Goal: Task Accomplishment & Management: Manage account settings

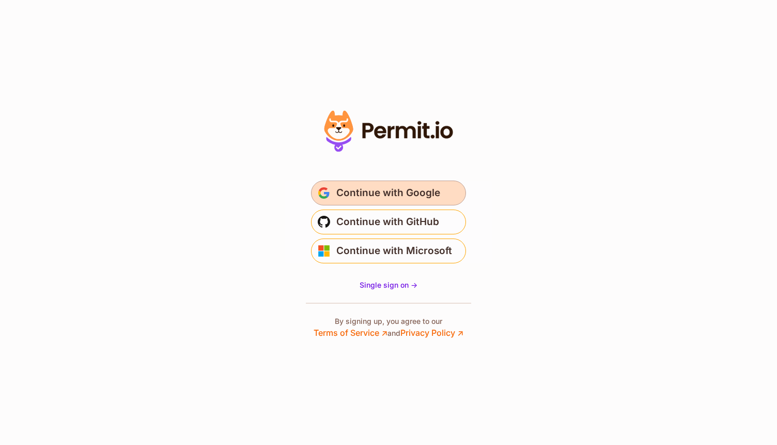
click at [363, 190] on span "Continue with Google" at bounding box center [388, 193] width 104 height 17
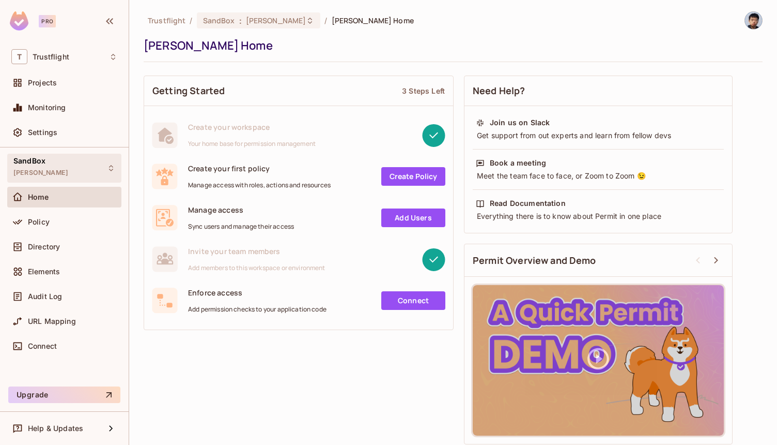
click at [45, 173] on div "SandBox alex_dev" at bounding box center [64, 168] width 114 height 28
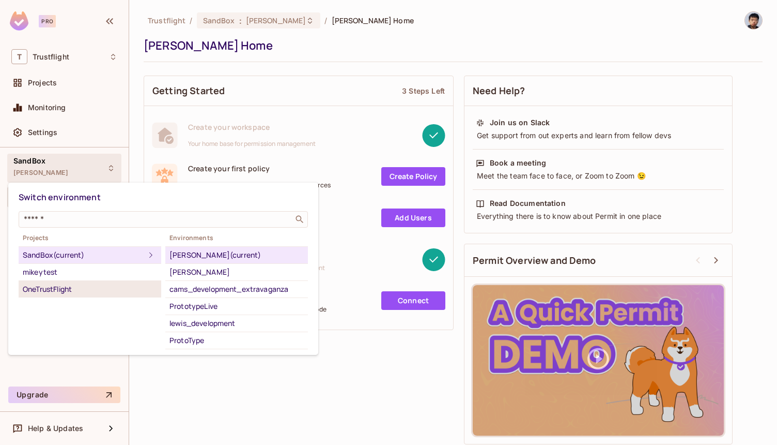
click at [34, 286] on div "OneTrustFlight" at bounding box center [90, 289] width 134 height 12
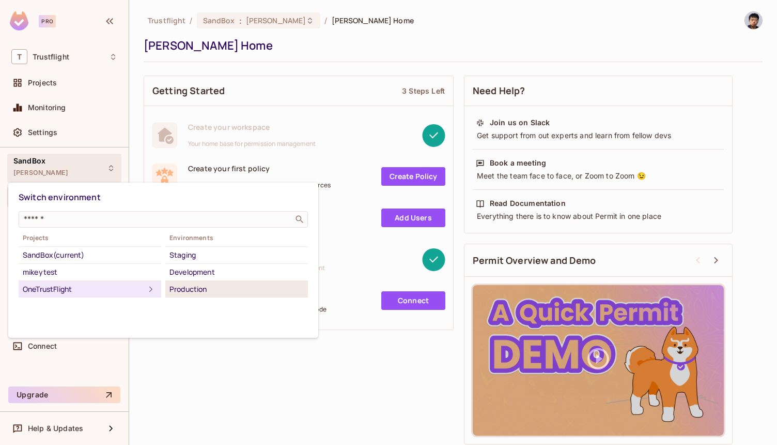
click at [214, 285] on div "Production" at bounding box center [237, 289] width 134 height 12
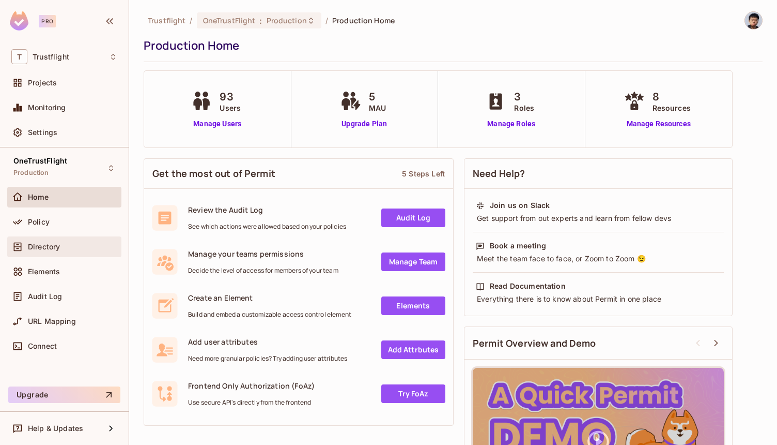
click at [70, 246] on div "Directory" at bounding box center [72, 246] width 89 height 8
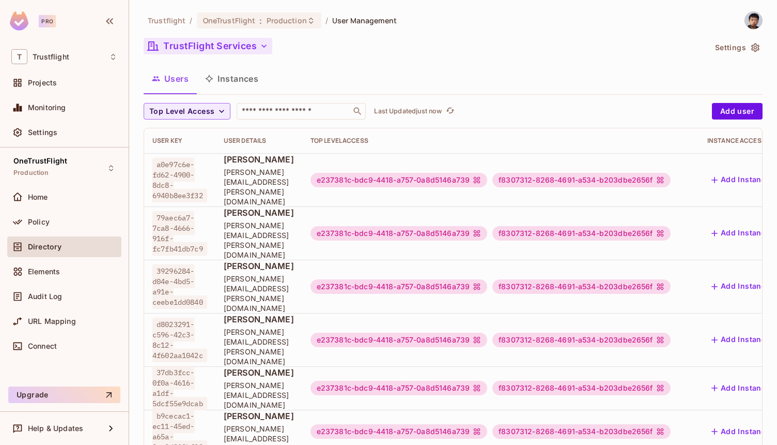
click at [218, 38] on button "TrustFlight Services" at bounding box center [208, 46] width 129 height 17
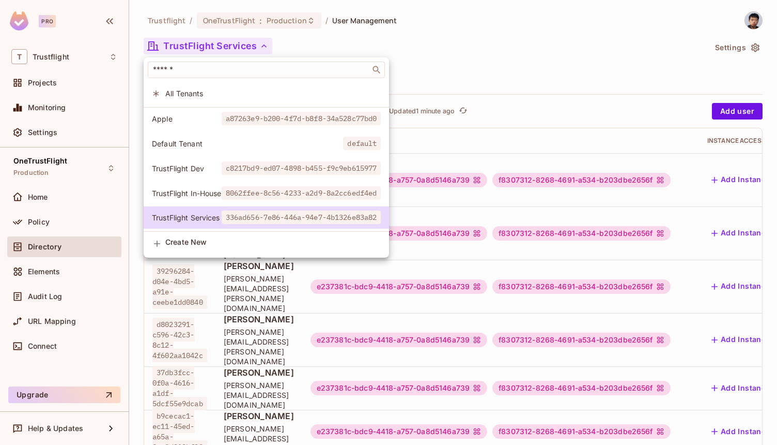
click at [488, 31] on div at bounding box center [388, 222] width 777 height 445
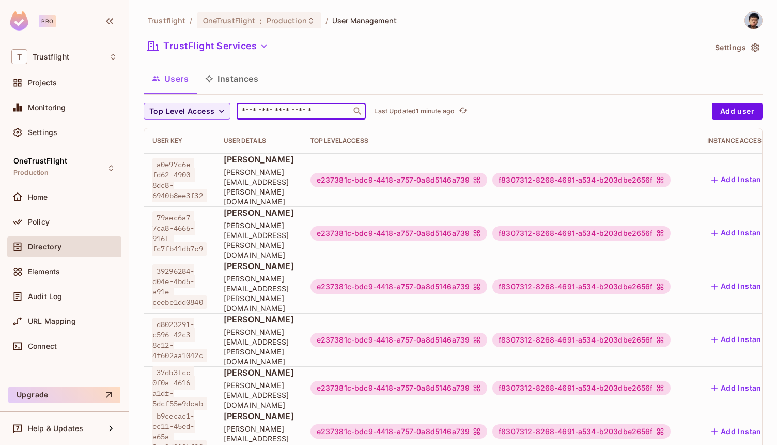
click at [279, 106] on input "text" at bounding box center [294, 111] width 109 height 10
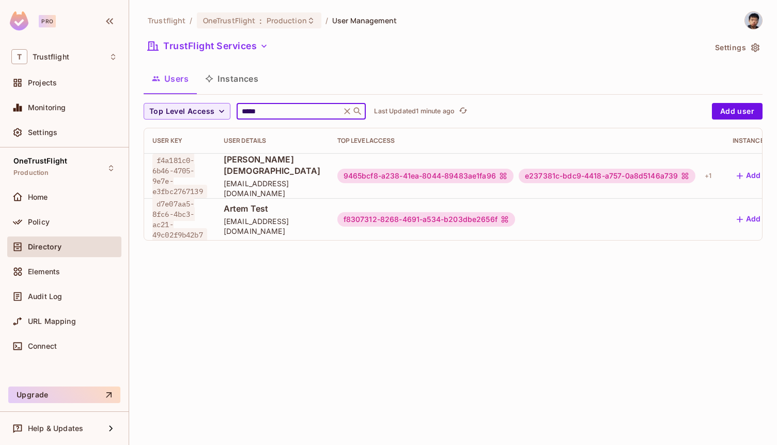
type input "*****"
click at [430, 70] on div "Users Instances" at bounding box center [453, 79] width 619 height 26
click at [716, 172] on div "+ 1" at bounding box center [708, 175] width 15 height 17
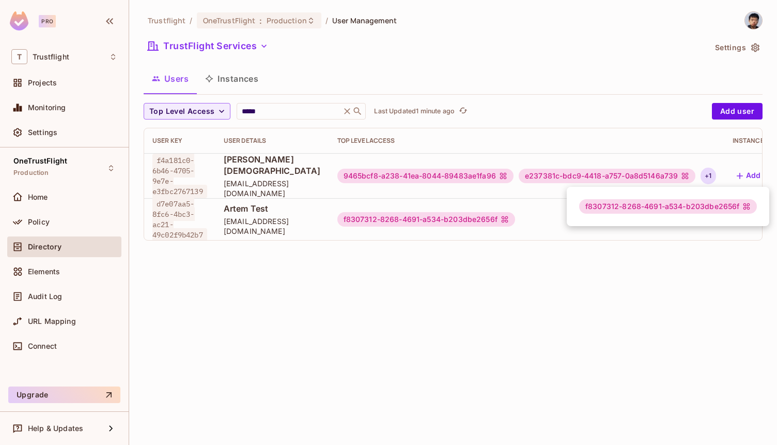
click at [350, 158] on div at bounding box center [388, 222] width 777 height 445
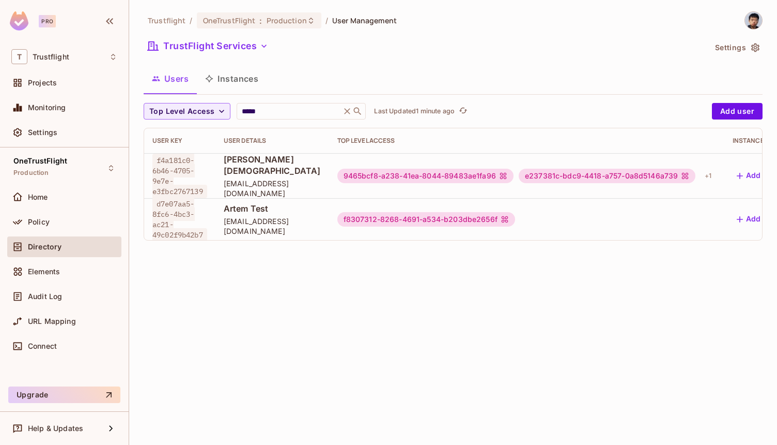
click at [249, 166] on span "Artem Jeman" at bounding box center [272, 165] width 97 height 23
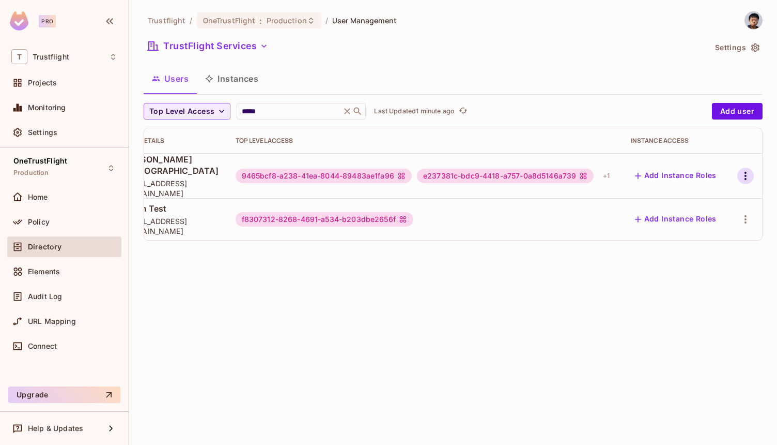
click at [740, 173] on icon "button" at bounding box center [746, 176] width 12 height 12
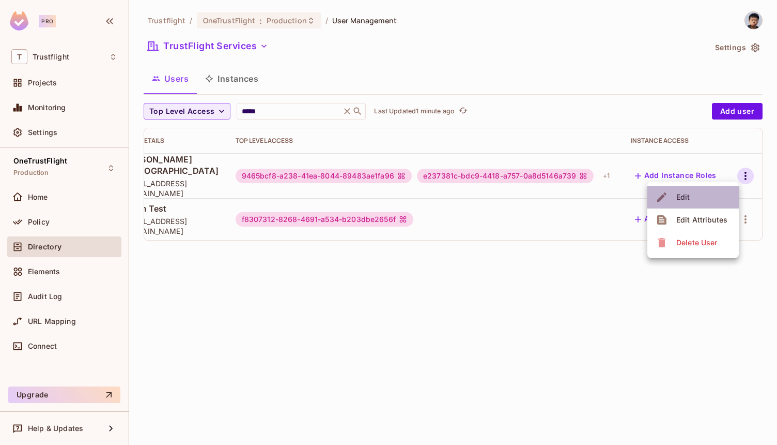
click at [676, 200] on span "Edit" at bounding box center [683, 197] width 20 height 17
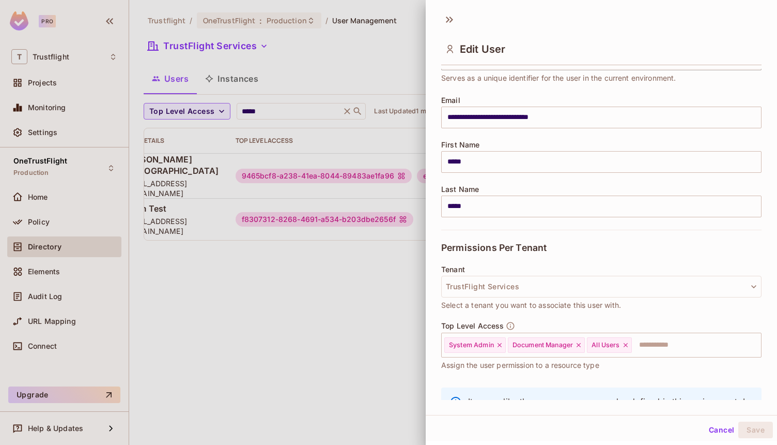
scroll to position [114, 0]
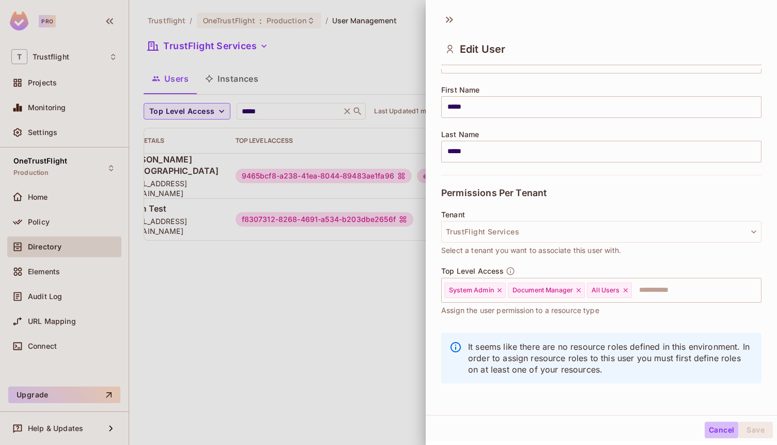
drag, startPoint x: 713, startPoint y: 434, endPoint x: 712, endPoint y: 424, distance: 9.8
click at [713, 434] on button "Cancel" at bounding box center [722, 429] width 34 height 17
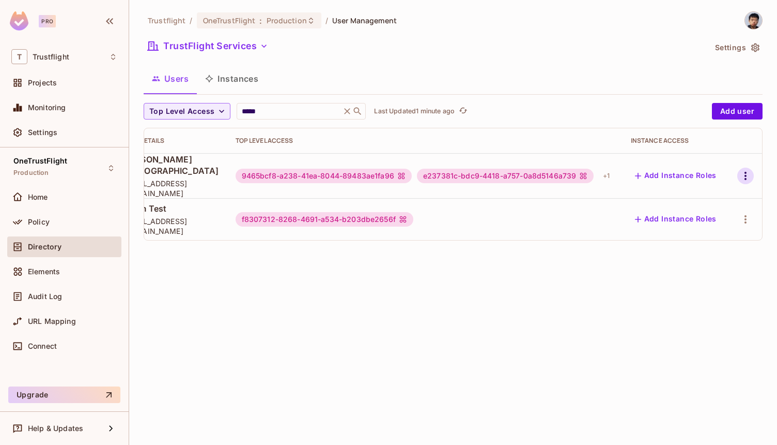
click at [740, 173] on icon "button" at bounding box center [746, 176] width 12 height 12
click at [688, 224] on span "Edit Attributes" at bounding box center [701, 219] width 57 height 17
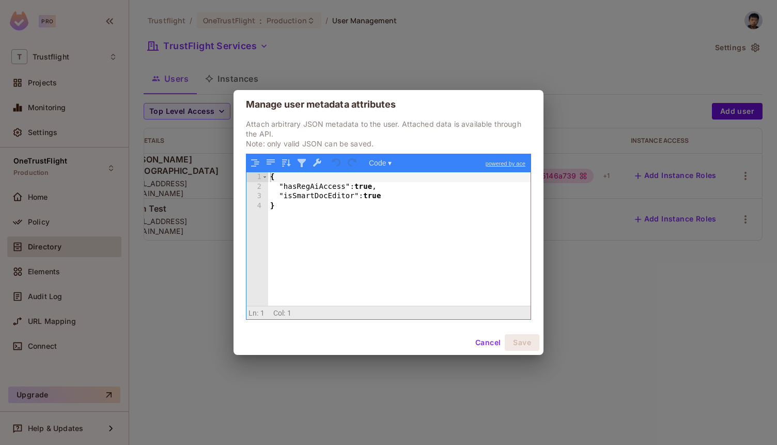
click at [480, 341] on button "Cancel" at bounding box center [488, 342] width 34 height 17
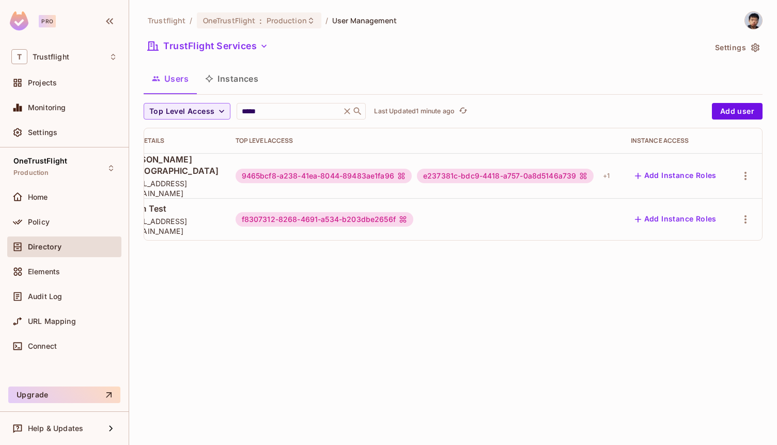
click at [452, 301] on div "Trustflight / OneTrustFlight : Production / User Management TrustFlight Service…" at bounding box center [453, 222] width 648 height 445
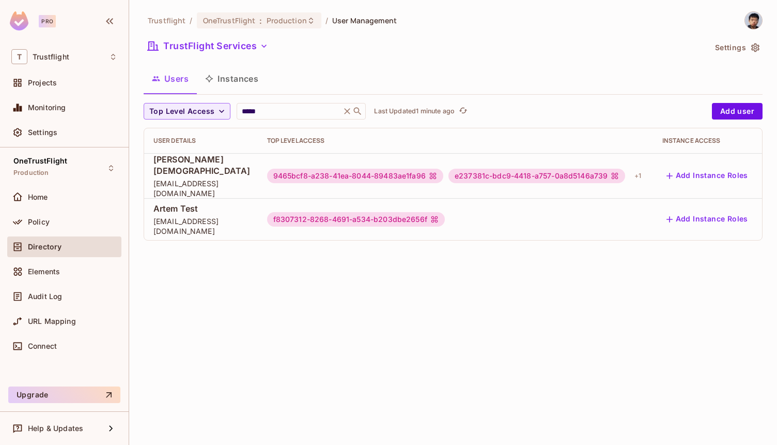
scroll to position [0, 0]
